Goal: Transaction & Acquisition: Subscribe to service/newsletter

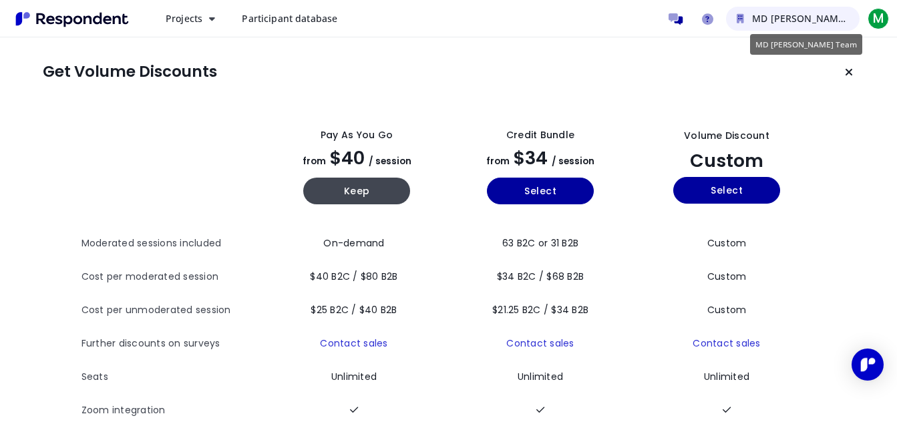
click at [810, 19] on span "MD [PERSON_NAME] Team" at bounding box center [813, 18] width 123 height 13
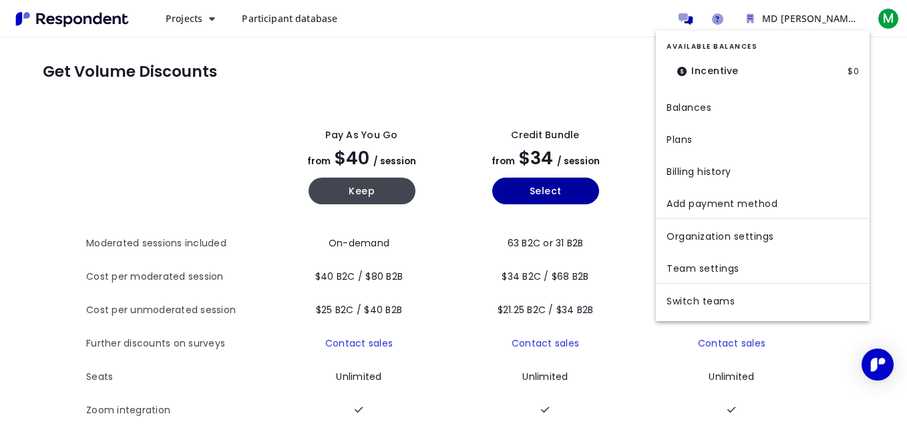
click at [500, 69] on md-backdrop at bounding box center [453, 217] width 907 height 434
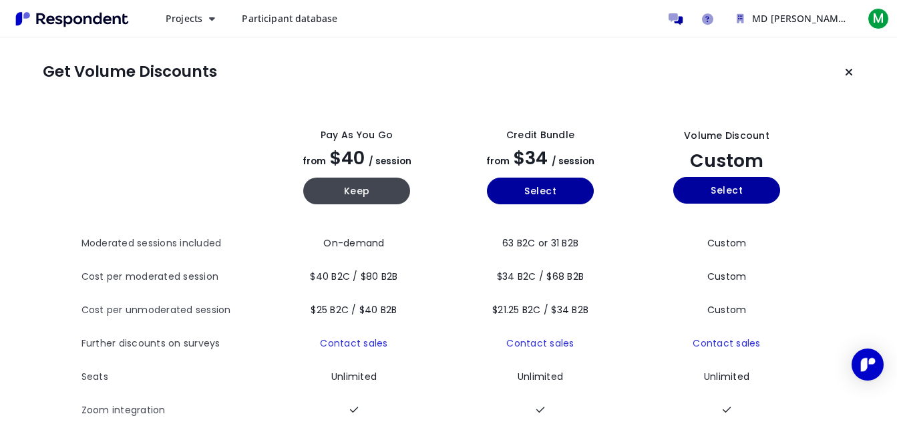
click at [504, 69] on section "Get Volume Discounts" at bounding box center [449, 72] width 812 height 27
click at [739, 192] on button "Select" at bounding box center [726, 190] width 107 height 27
click at [877, 23] on span "M" at bounding box center [878, 18] width 21 height 21
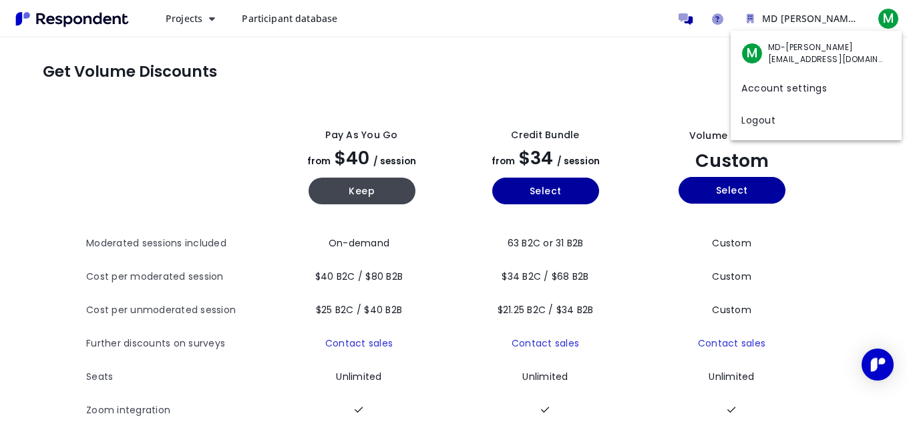
drag, startPoint x: 390, startPoint y: 88, endPoint x: 270, endPoint y: 89, distance: 120.3
click at [391, 88] on md-backdrop at bounding box center [453, 217] width 907 height 434
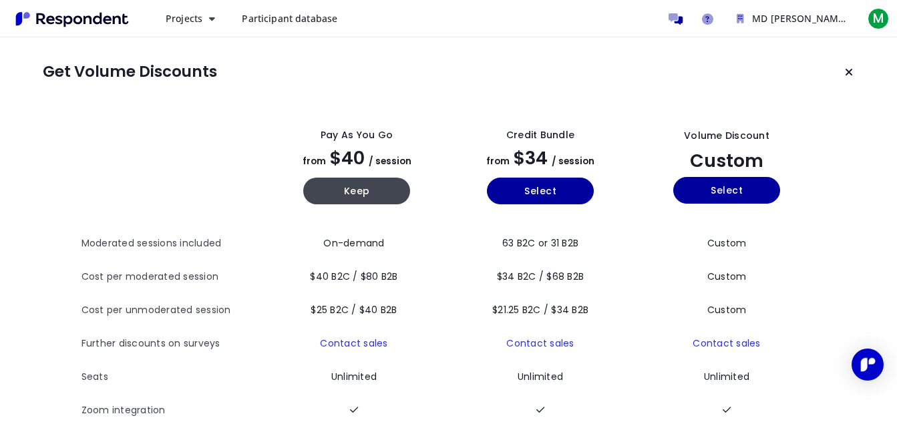
click at [114, 10] on img "Main navigation" at bounding box center [72, 19] width 123 height 22
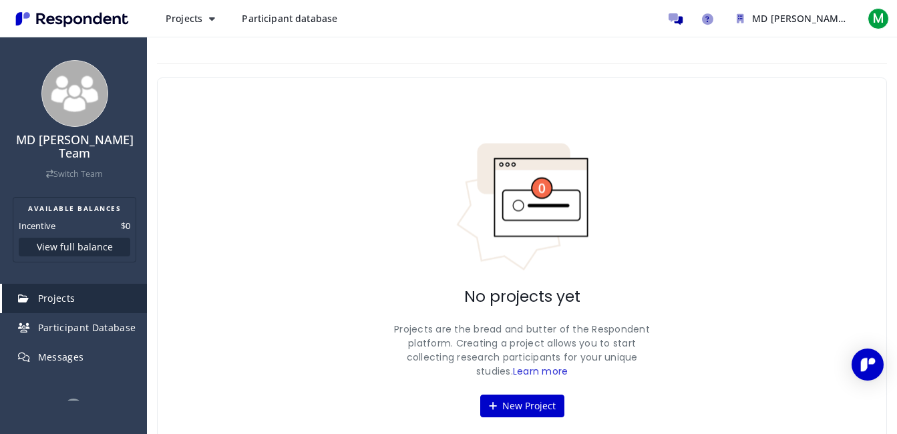
click at [85, 23] on img "Main navigation" at bounding box center [72, 19] width 123 height 22
